Goal: Complete application form: Complete application form

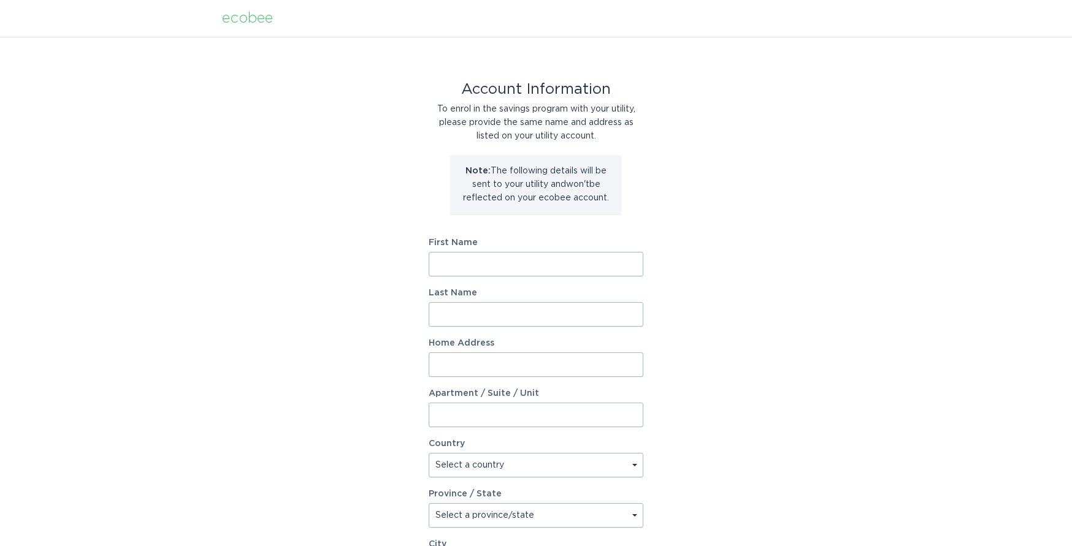
click at [457, 262] on input "First Name" at bounding box center [535, 264] width 215 height 25
type input "[PERSON_NAME]"
type input "[STREET_ADDRESS]"
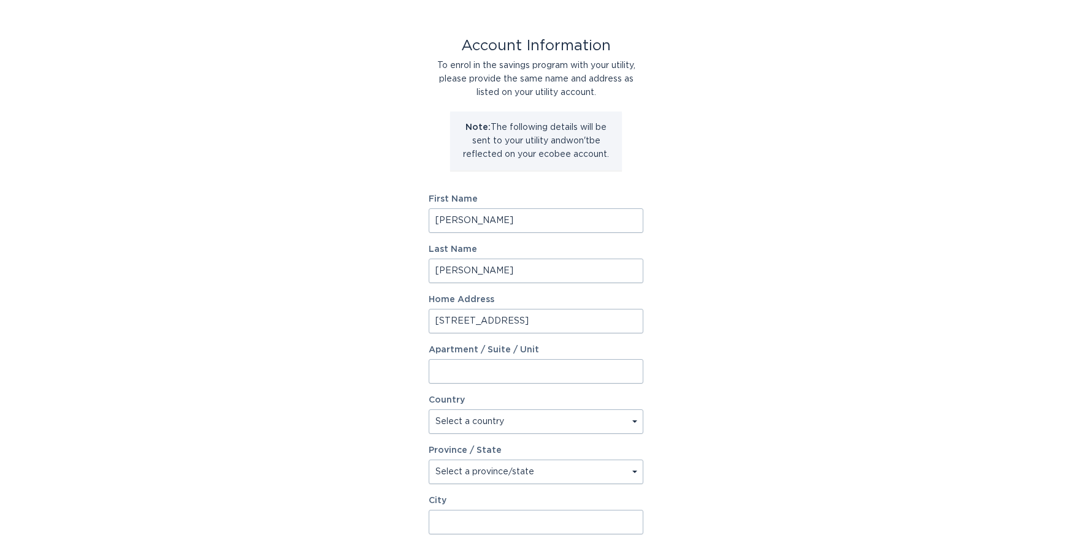
scroll to position [162, 0]
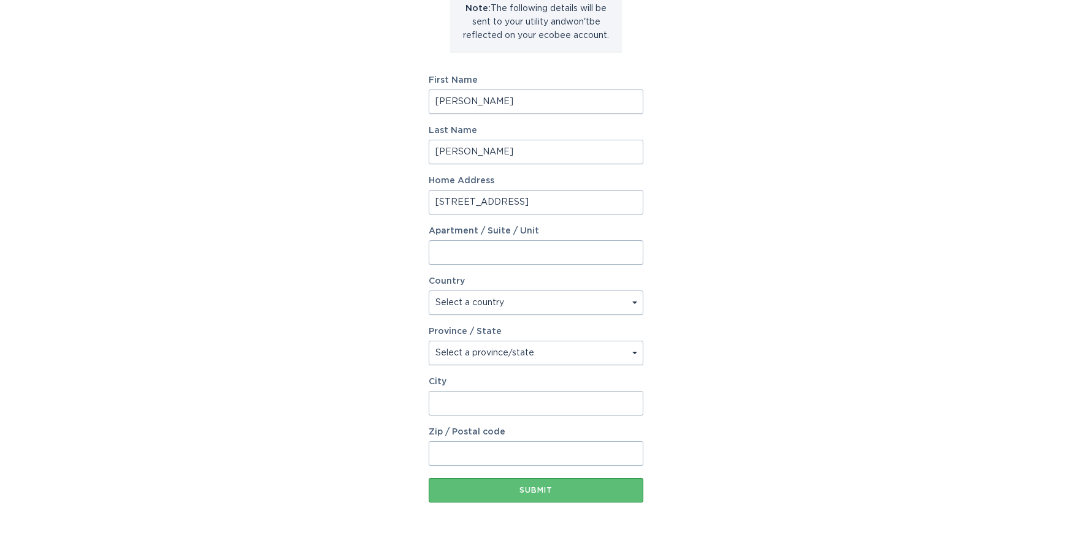
click at [449, 300] on select "Select a country [GEOGRAPHIC_DATA] [GEOGRAPHIC_DATA]" at bounding box center [535, 303] width 215 height 25
select select "US"
click at [428, 291] on select "Select a country [GEOGRAPHIC_DATA] [GEOGRAPHIC_DATA]" at bounding box center [535, 303] width 215 height 25
click at [457, 355] on select "Select a province/state [US_STATE] [US_STATE] [US_STATE] [US_STATE] [US_STATE] …" at bounding box center [535, 353] width 215 height 25
select select "AZ"
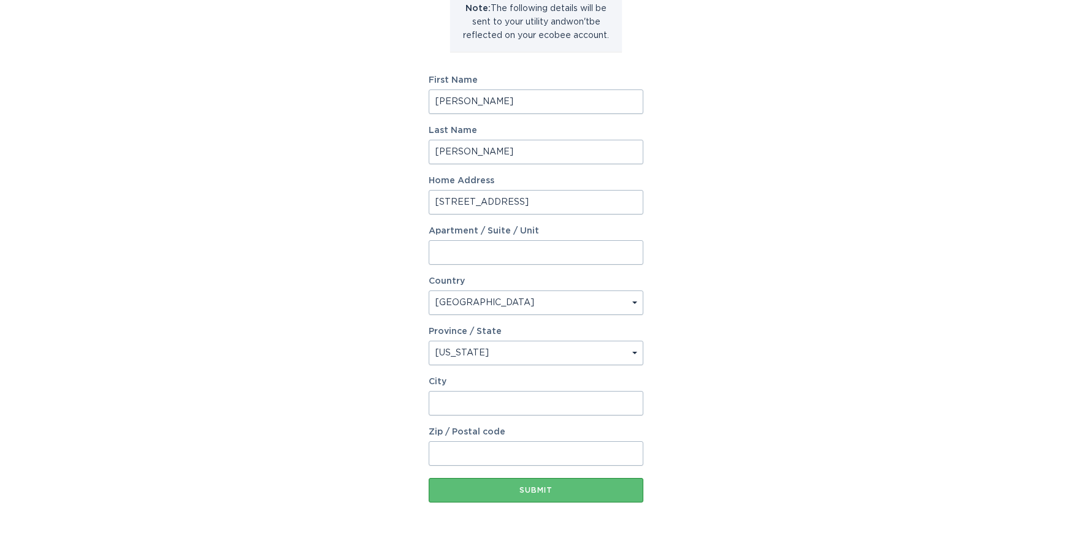
click at [428, 341] on select "Select a province/state [US_STATE] [US_STATE] [US_STATE] [US_STATE] [US_STATE] …" at bounding box center [535, 353] width 215 height 25
click at [447, 403] on input "City" at bounding box center [535, 403] width 215 height 25
type input "[GEOGRAPHIC_DATA]"
type input "85331"
click at [538, 496] on button "Submit" at bounding box center [535, 490] width 215 height 25
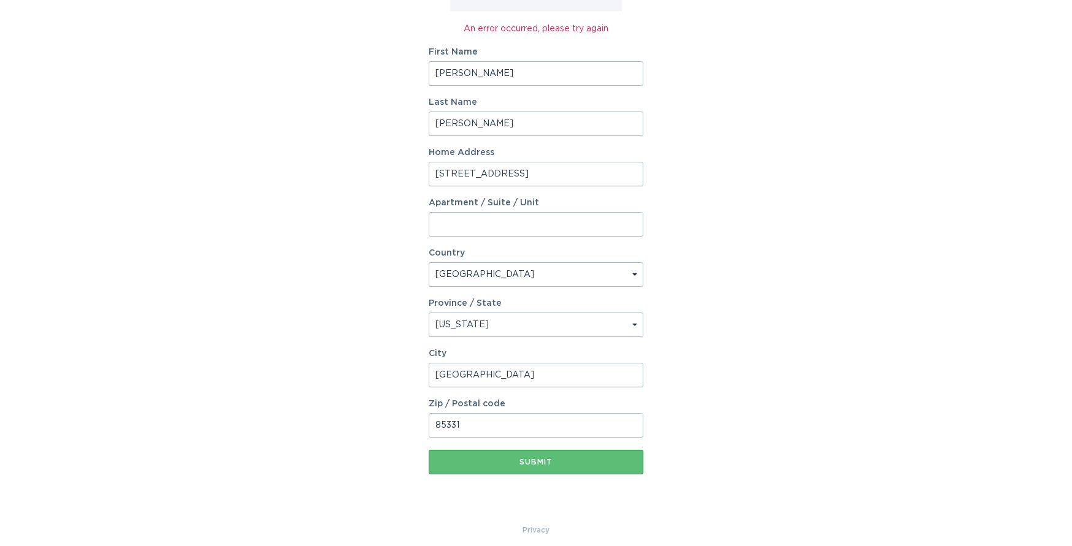
scroll to position [213, 0]
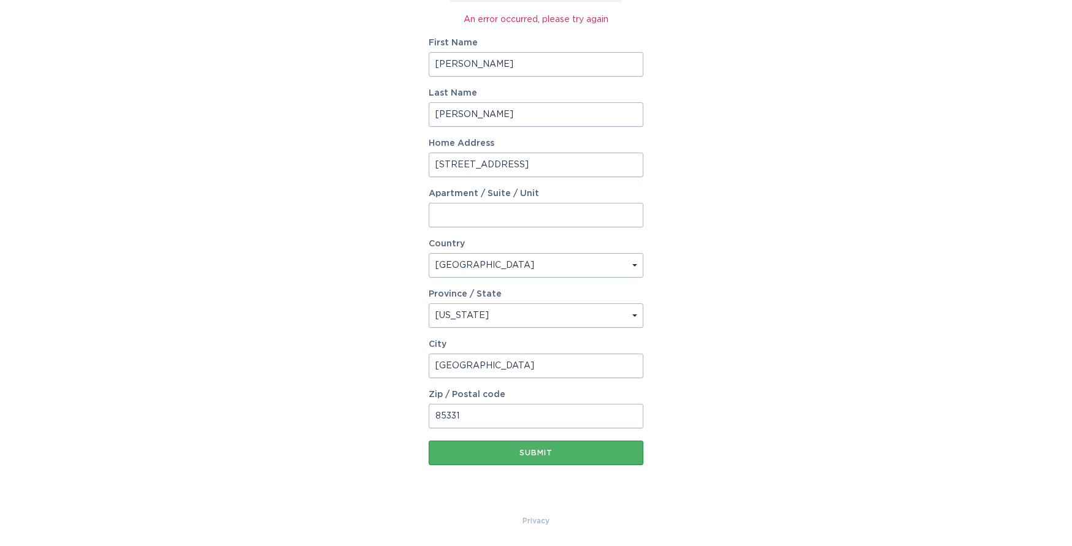
click at [550, 449] on div "Submit" at bounding box center [536, 452] width 202 height 7
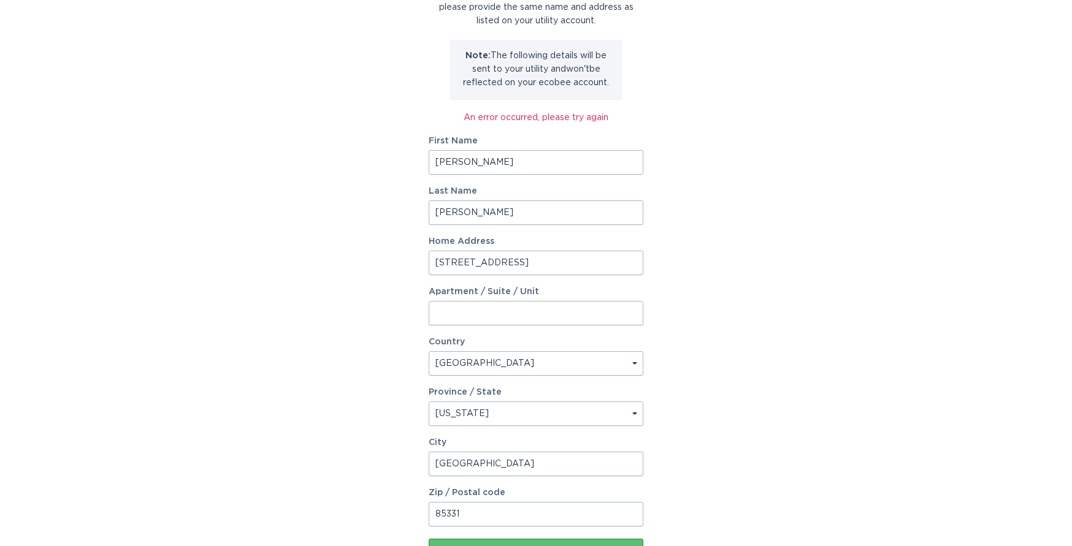
scroll to position [0, 0]
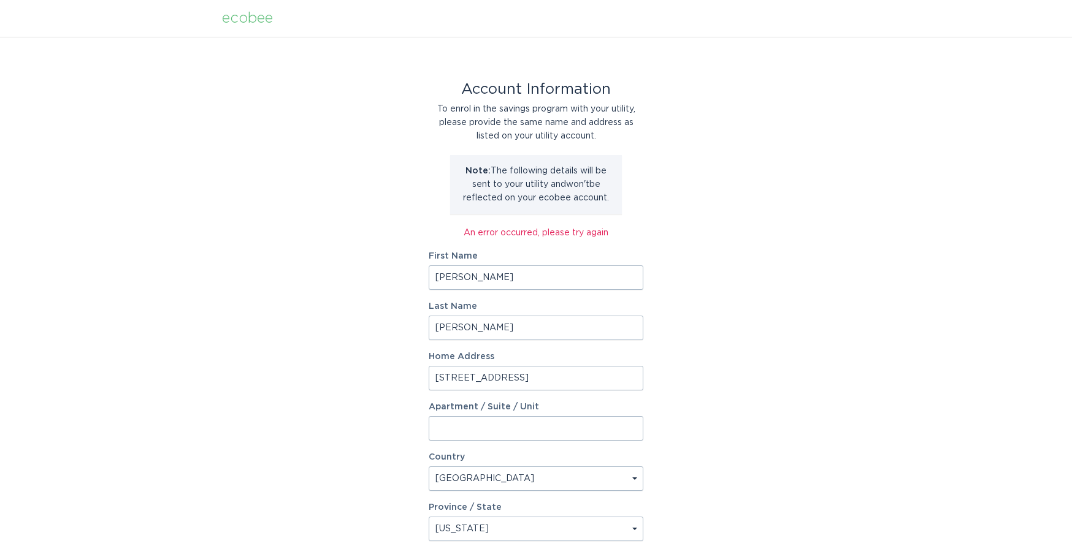
click at [238, 19] on div "ecobee" at bounding box center [247, 18] width 51 height 13
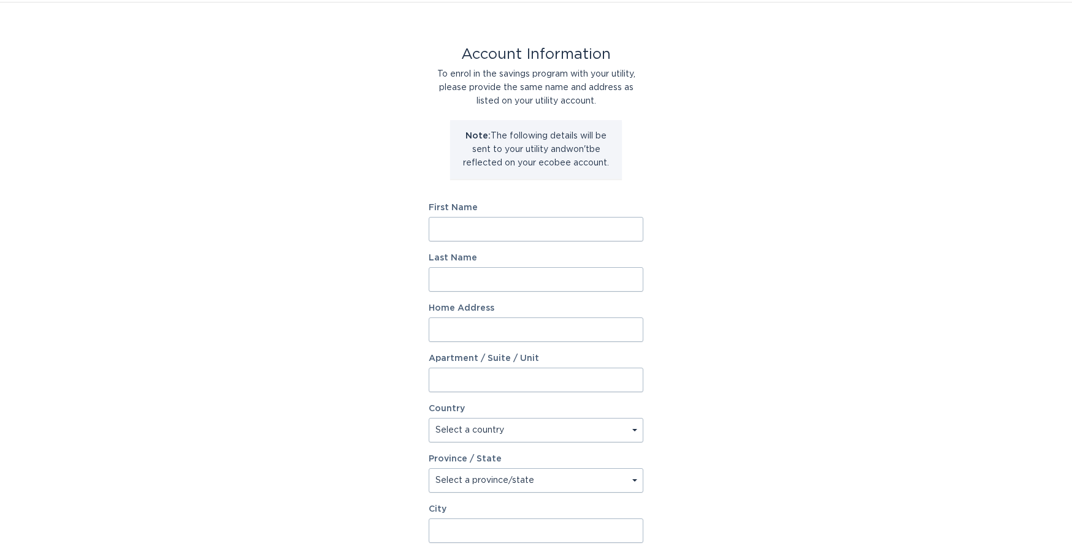
scroll to position [63, 0]
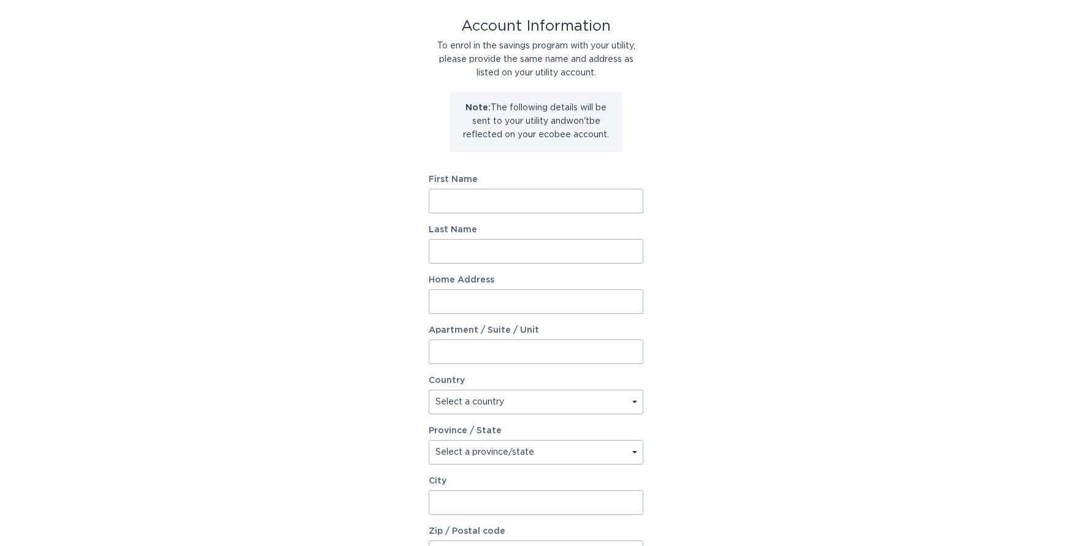
click at [439, 196] on input "First Name" at bounding box center [535, 201] width 215 height 25
type input "[PERSON_NAME]"
type input "[STREET_ADDRESS]"
select select "US"
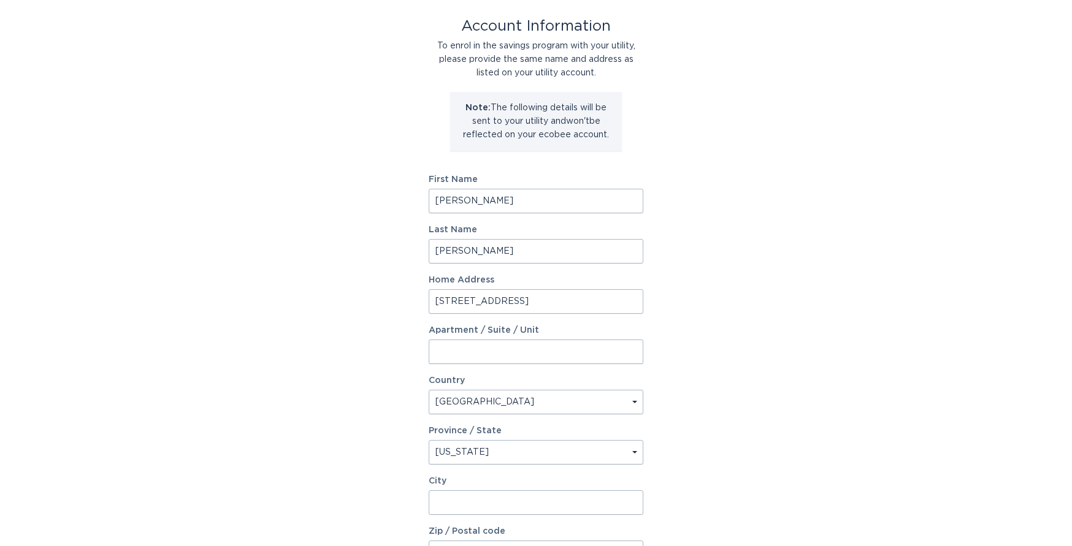
select select "AZ"
type input "[GEOGRAPHIC_DATA]"
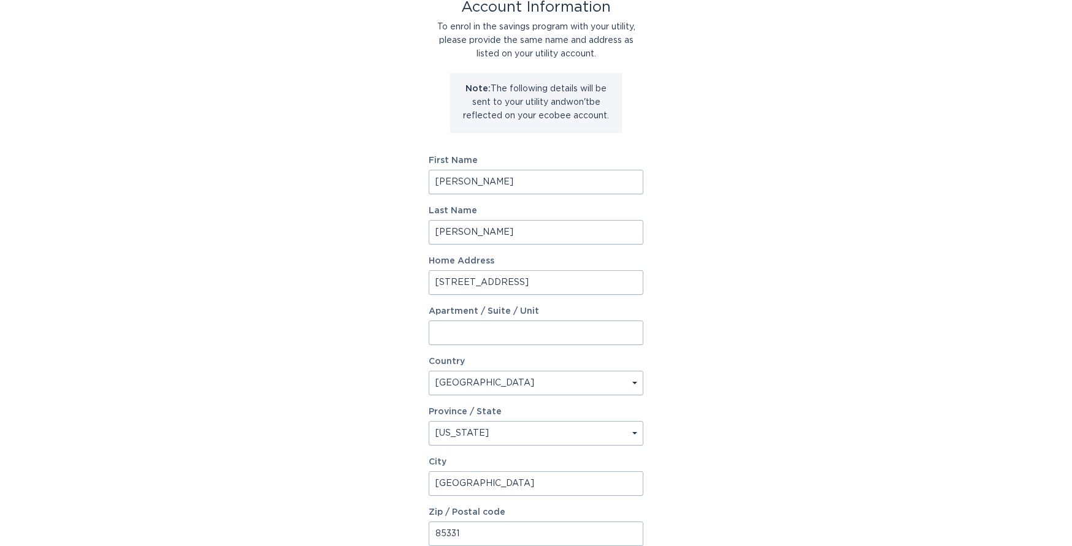
type input "85331"
click at [259, 237] on div "Account Information To enrol in the savings program with your utility, please p…" at bounding box center [536, 293] width 1072 height 677
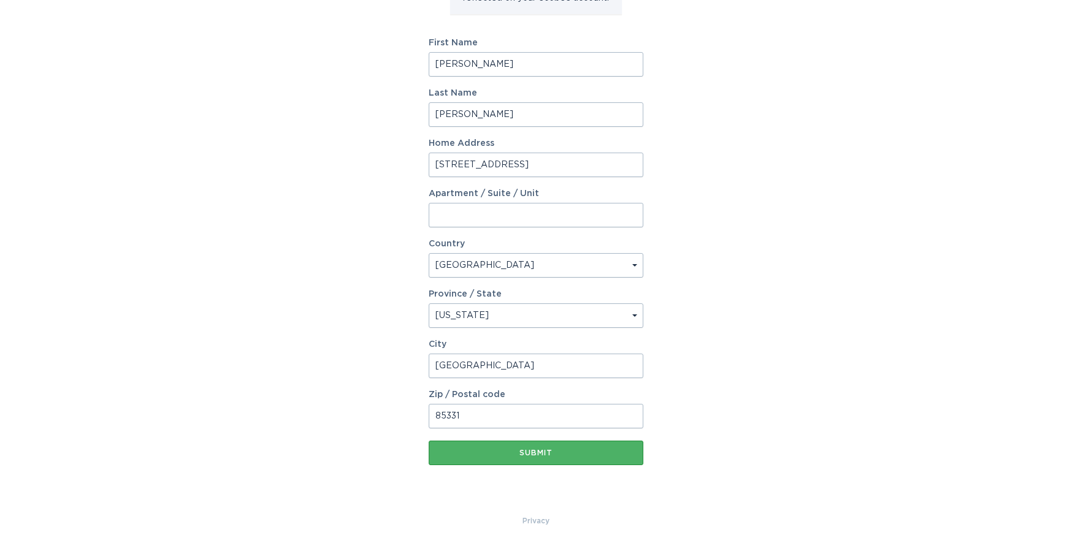
click at [524, 454] on div "Submit" at bounding box center [536, 452] width 202 height 7
